Goal: Find specific page/section: Find specific page/section

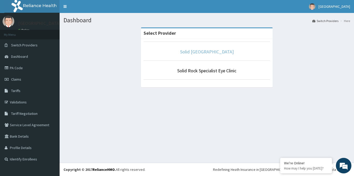
click at [218, 55] on link "Solid [GEOGRAPHIC_DATA]" at bounding box center [207, 52] width 54 height 6
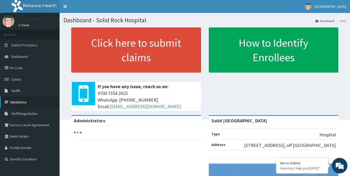
click at [28, 107] on link "Validations" at bounding box center [30, 101] width 60 height 11
